Goal: Go to known website: Access a specific website the user already knows

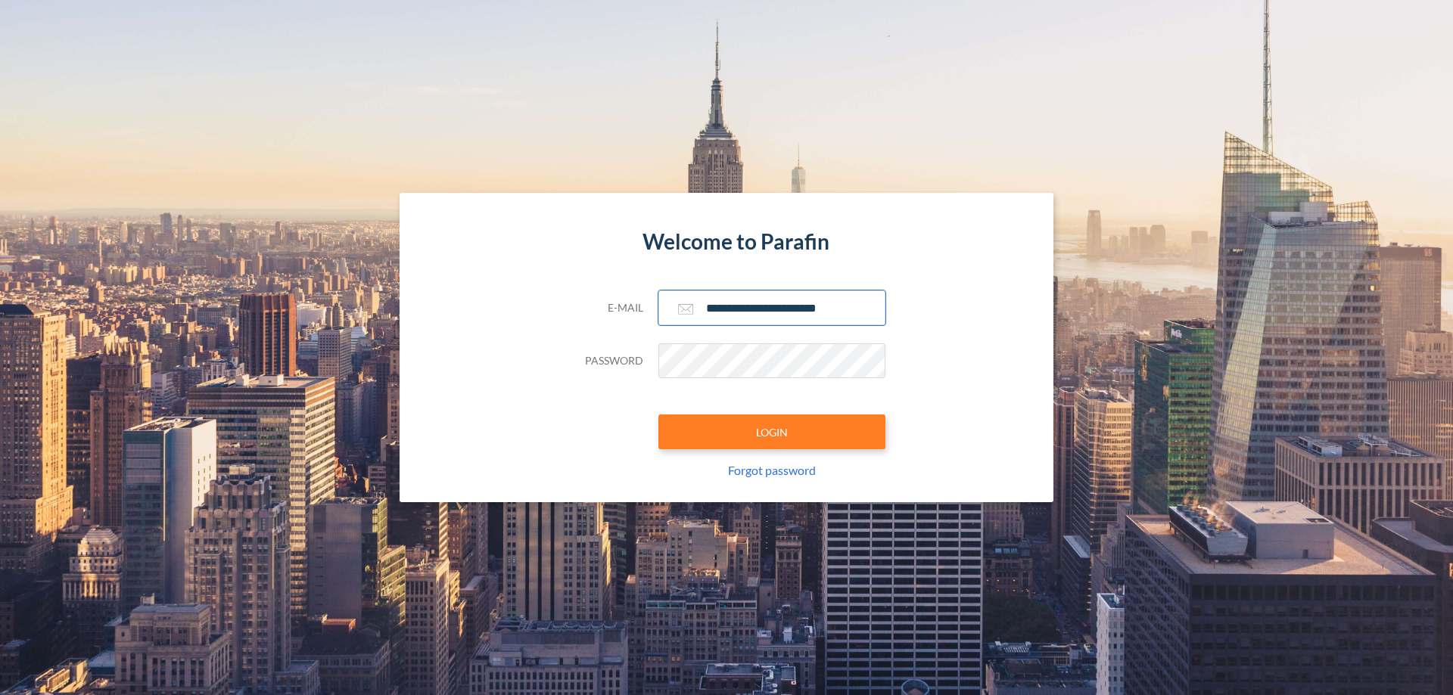
type input "**********"
click at [772, 432] on button "LOGIN" at bounding box center [771, 432] width 227 height 35
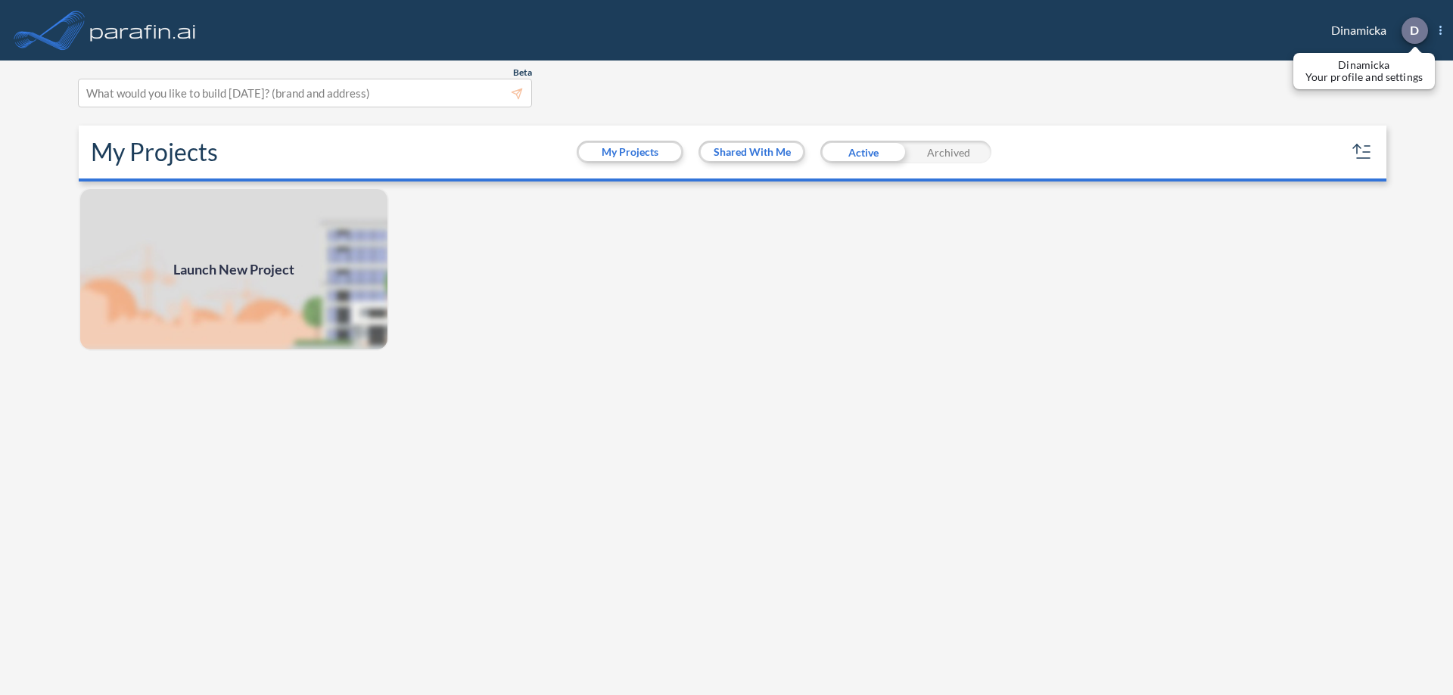
click at [1413, 30] on p "D" at bounding box center [1413, 30] width 9 height 14
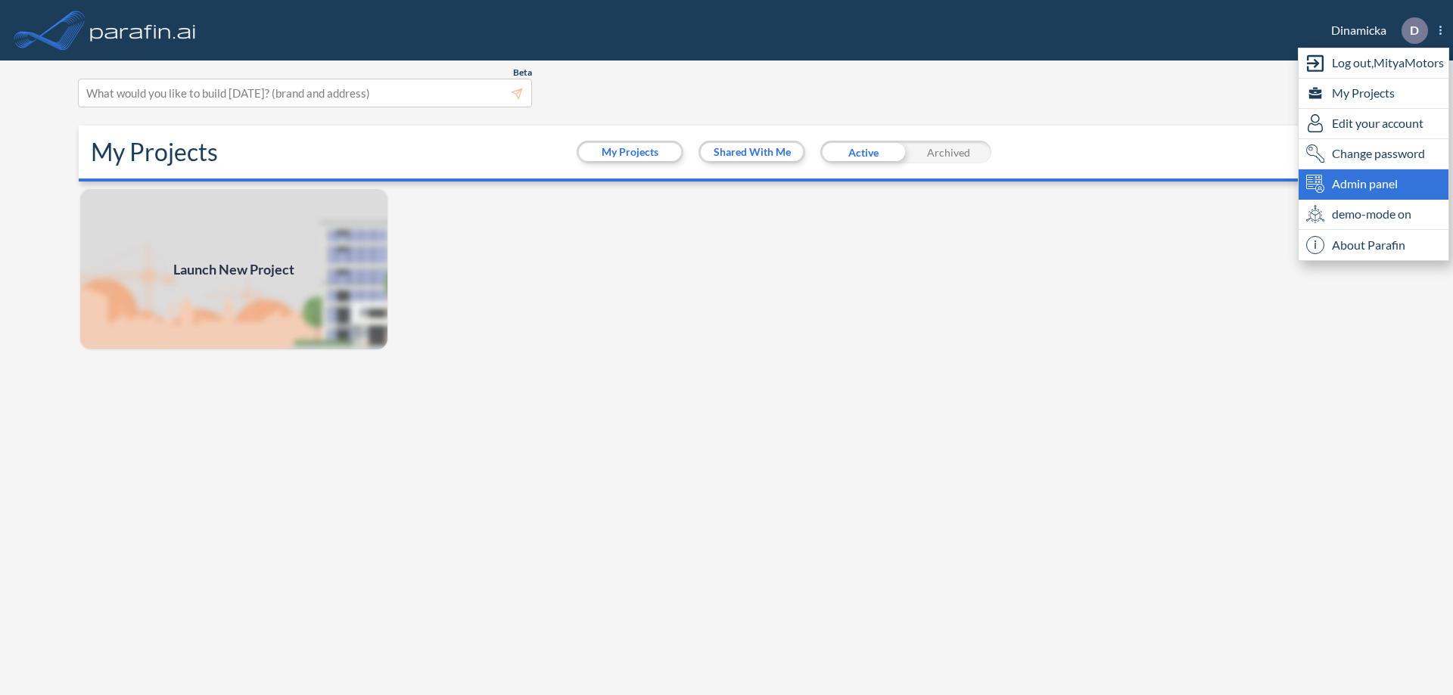
click at [1373, 184] on span "Admin panel" at bounding box center [1365, 184] width 66 height 18
